Goal: Transaction & Acquisition: Obtain resource

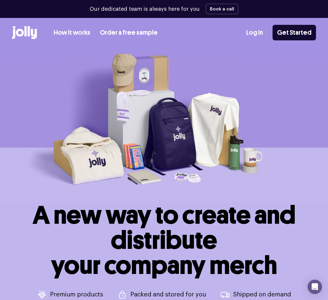
click at [25, 33] on icon at bounding box center [25, 31] width 2 height 10
click at [76, 36] on link "How it works" at bounding box center [72, 33] width 37 height 10
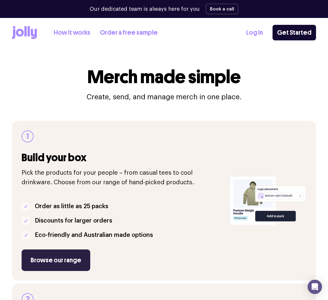
click at [74, 253] on link "Browse our range" at bounding box center [56, 261] width 69 height 22
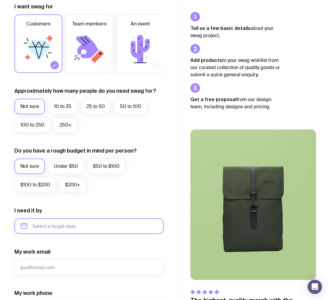
scroll to position [96, 0]
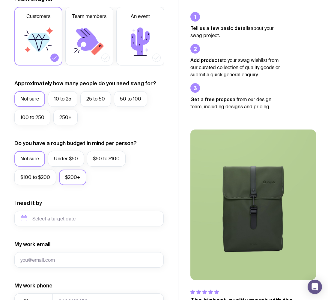
click at [66, 185] on label "$200+" at bounding box center [72, 178] width 27 height 16
click at [0, 0] on input "$200+" at bounding box center [0, 0] width 0 height 0
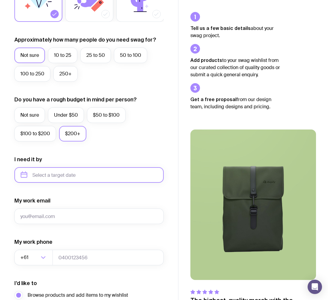
scroll to position [140, 0]
click at [85, 183] on input "text" at bounding box center [88, 175] width 149 height 16
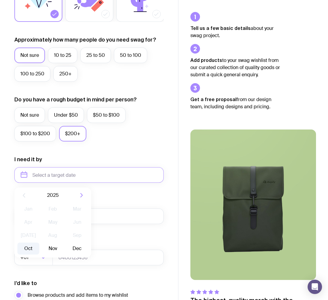
click at [28, 252] on button "Oct" at bounding box center [28, 249] width 22 height 12
type input "[DATE]"
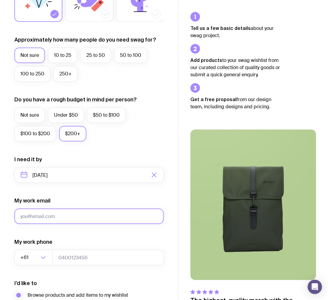
click at [63, 224] on input "My work email" at bounding box center [88, 217] width 149 height 16
type input "[DOMAIN_NAME][EMAIL_ADDRESS][DOMAIN_NAME]"
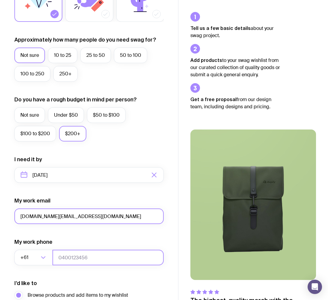
type input "0423189771"
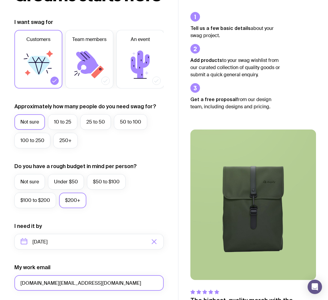
scroll to position [41, 0]
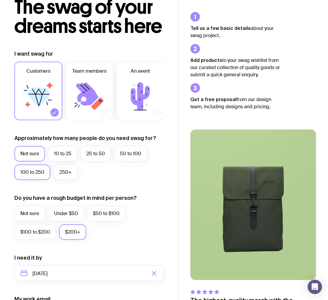
click at [40, 173] on label "100 to 250" at bounding box center [32, 173] width 36 height 16
click at [0, 0] on input "100 to 250" at bounding box center [0, 0] width 0 height 0
click at [129, 102] on icon at bounding box center [140, 96] width 36 height 36
click at [0, 0] on input "An event" at bounding box center [0, 0] width 0 height 0
click at [47, 108] on icon at bounding box center [38, 96] width 36 height 36
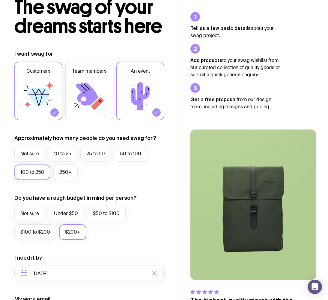
click at [0, 0] on input "Customers" at bounding box center [0, 0] width 0 height 0
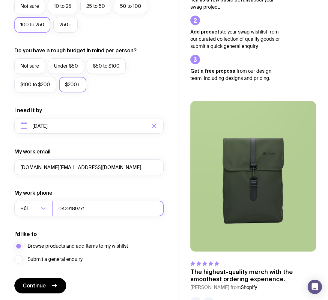
scroll to position [213, 0]
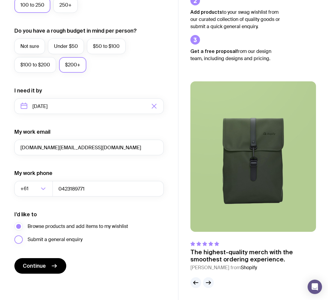
click at [57, 236] on label "Submit a general enquiry" at bounding box center [48, 240] width 68 height 8
click at [0, 0] on input "Submit a general enquiry" at bounding box center [0, 0] width 0 height 0
click at [62, 229] on span "Browse products and add items to my wishlist" at bounding box center [78, 226] width 100 height 7
click at [0, 0] on input "Browse products and add items to my wishlist" at bounding box center [0, 0] width 0 height 0
click at [49, 259] on button "Continue" at bounding box center [40, 267] width 52 height 16
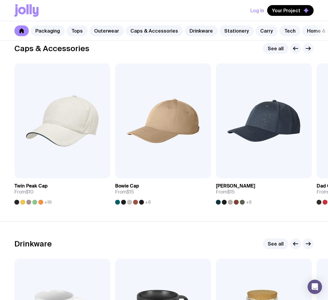
scroll to position [673, 0]
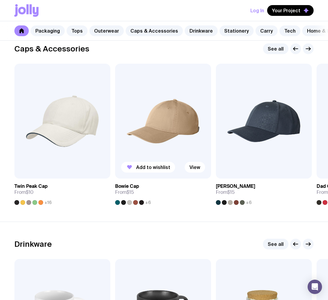
click at [195, 135] on img at bounding box center [163, 121] width 96 height 115
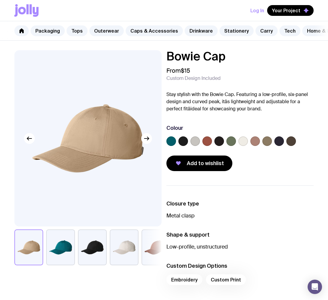
click at [278, 145] on label at bounding box center [279, 142] width 10 height 10
click at [0, 0] on input "radio" at bounding box center [0, 0] width 0 height 0
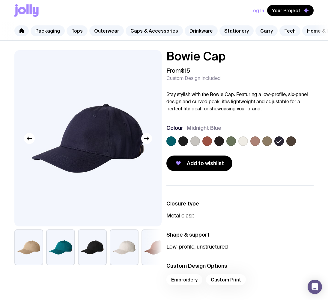
click at [224, 148] on div at bounding box center [239, 143] width 147 height 12
click at [221, 146] on label at bounding box center [219, 142] width 10 height 10
click at [0, 0] on input "radio" at bounding box center [0, 0] width 0 height 0
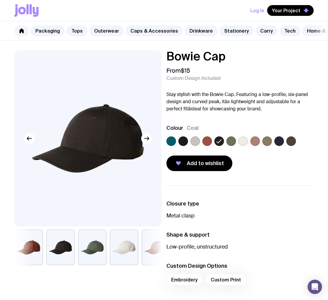
click at [186, 145] on label at bounding box center [183, 142] width 10 height 10
click at [0, 0] on input "radio" at bounding box center [0, 0] width 0 height 0
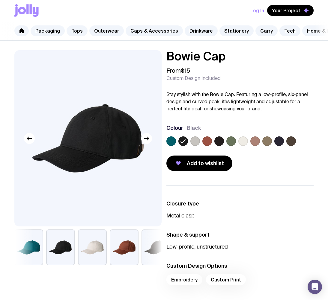
click at [277, 146] on label at bounding box center [279, 142] width 10 height 10
click at [0, 0] on input "radio" at bounding box center [0, 0] width 0 height 0
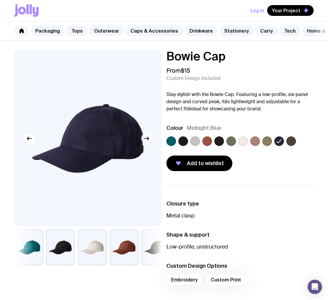
click at [148, 142] on icon "button" at bounding box center [146, 138] width 7 height 7
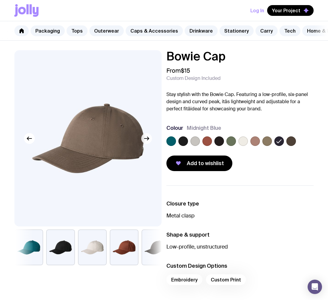
click at [147, 140] on icon "button" at bounding box center [147, 138] width 1 height 3
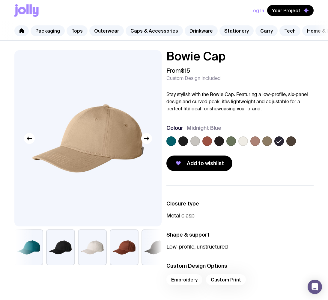
click at [244, 142] on label at bounding box center [243, 142] width 10 height 10
click at [0, 0] on input "radio" at bounding box center [0, 0] width 0 height 0
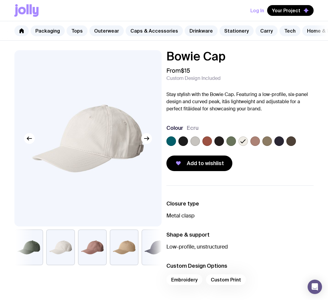
click at [202, 147] on div at bounding box center [239, 143] width 147 height 12
click at [187, 145] on label at bounding box center [183, 142] width 10 height 10
click at [0, 0] on input "radio" at bounding box center [0, 0] width 0 height 0
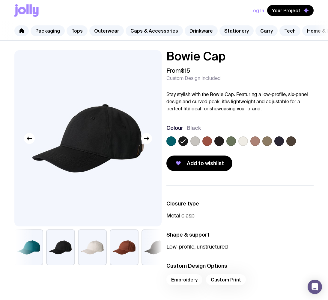
click at [207, 146] on label at bounding box center [207, 142] width 10 height 10
click at [0, 0] on input "radio" at bounding box center [0, 0] width 0 height 0
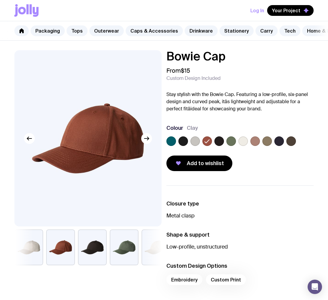
click at [194, 145] on label at bounding box center [195, 142] width 10 height 10
click at [0, 0] on input "radio" at bounding box center [0, 0] width 0 height 0
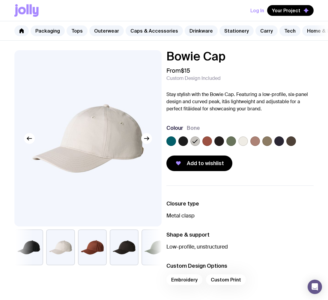
click at [238, 146] on div at bounding box center [243, 142] width 10 height 10
click at [240, 146] on label at bounding box center [243, 142] width 10 height 10
click at [0, 0] on input "radio" at bounding box center [0, 0] width 0 height 0
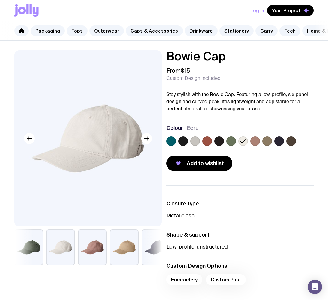
click at [197, 143] on label at bounding box center [195, 142] width 10 height 10
click at [0, 0] on input "radio" at bounding box center [0, 0] width 0 height 0
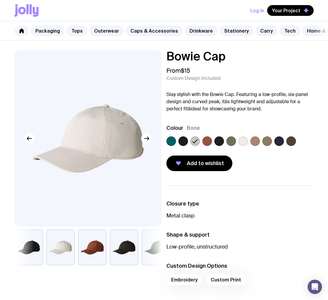
click at [205, 145] on label at bounding box center [207, 142] width 10 height 10
click at [0, 0] on input "radio" at bounding box center [0, 0] width 0 height 0
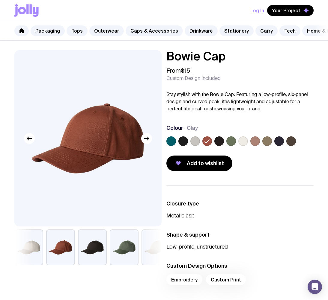
click at [188, 144] on div at bounding box center [239, 143] width 147 height 12
click at [187, 144] on label at bounding box center [183, 142] width 10 height 10
click at [0, 0] on input "radio" at bounding box center [0, 0] width 0 height 0
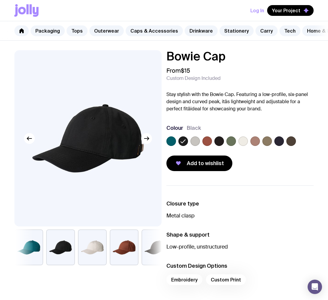
click at [276, 146] on label at bounding box center [279, 142] width 10 height 10
click at [0, 0] on input "radio" at bounding box center [0, 0] width 0 height 0
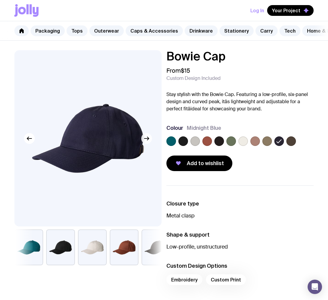
click at [149, 142] on icon "button" at bounding box center [146, 138] width 7 height 7
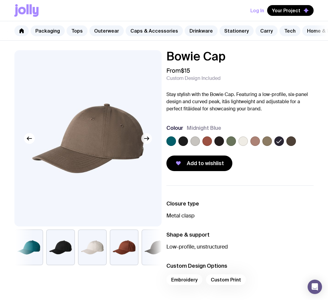
click at [149, 142] on icon "button" at bounding box center [146, 138] width 7 height 7
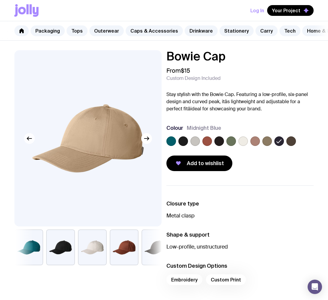
click at [32, 142] on icon "button" at bounding box center [29, 138] width 7 height 7
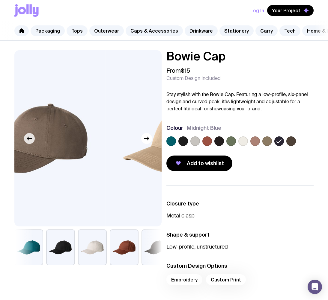
click at [31, 142] on icon "button" at bounding box center [29, 138] width 7 height 7
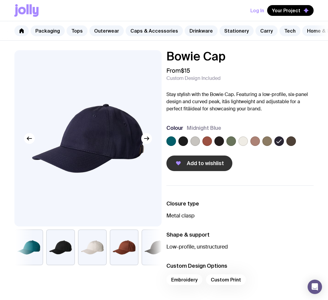
click at [198, 171] on button "Add to wishlist" at bounding box center [199, 164] width 66 height 16
